Goal: Find specific page/section: Locate item on page

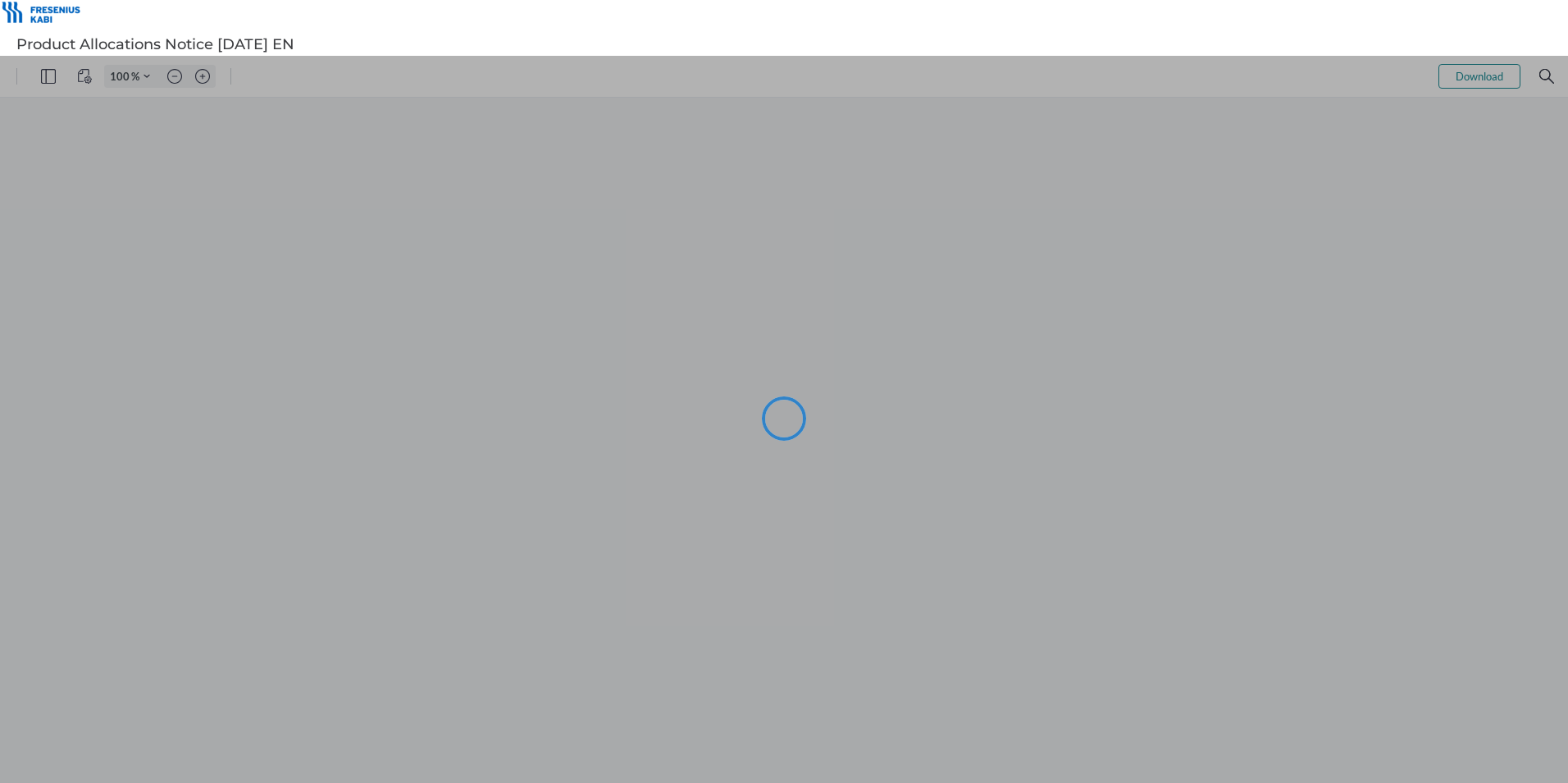
type input "105"
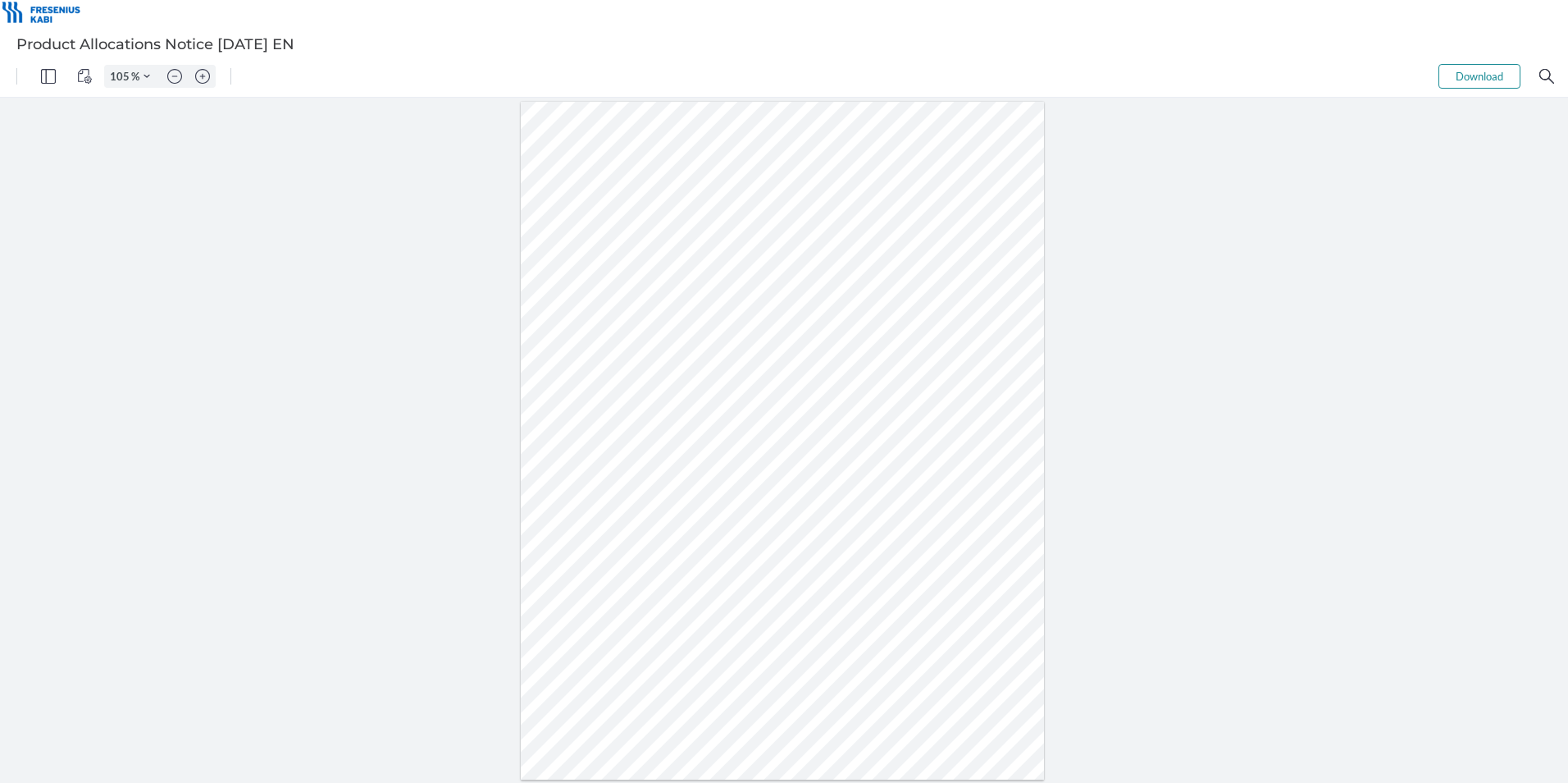
drag, startPoint x: 580, startPoint y: 430, endPoint x: 562, endPoint y: 431, distance: 18.0
click at [562, 431] on div at bounding box center [783, 442] width 524 height 679
drag, startPoint x: 597, startPoint y: 430, endPoint x: 562, endPoint y: 431, distance: 35.0
click at [562, 431] on div at bounding box center [783, 442] width 524 height 679
click at [315, 434] on div at bounding box center [784, 440] width 1568 height 686
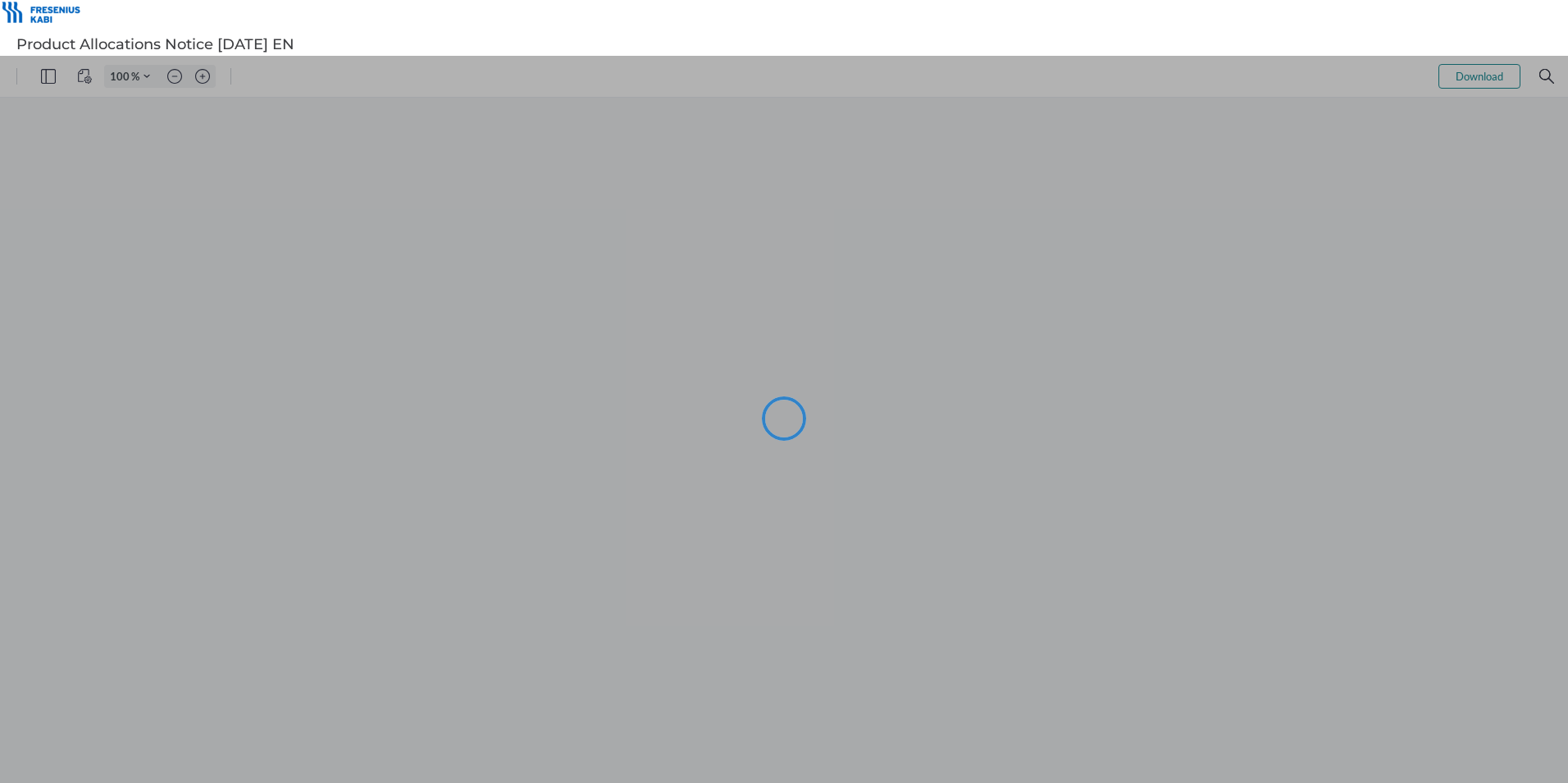
type input "105"
